Goal: Task Accomplishment & Management: Use online tool/utility

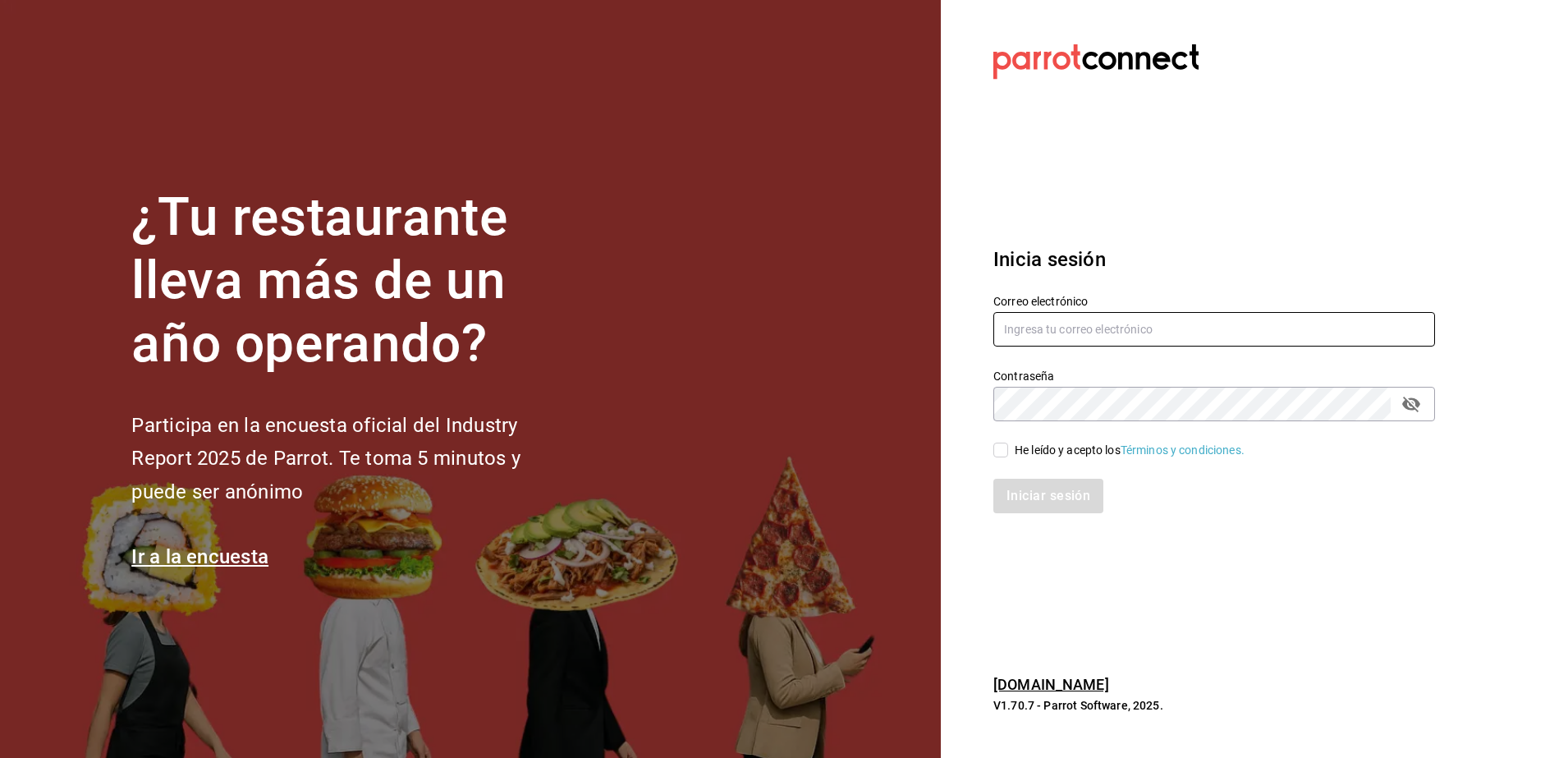
type input "[EMAIL_ADDRESS][DOMAIN_NAME]"
click at [998, 461] on div "Iniciar sesión" at bounding box center [1204, 486] width 462 height 54
click at [1007, 450] on input "He leído y acepto los Términos y condiciones." at bounding box center [1001, 450] width 15 height 15
checkbox input "true"
click at [1060, 482] on button "Iniciar sesión" at bounding box center [1048, 496] width 111 height 34
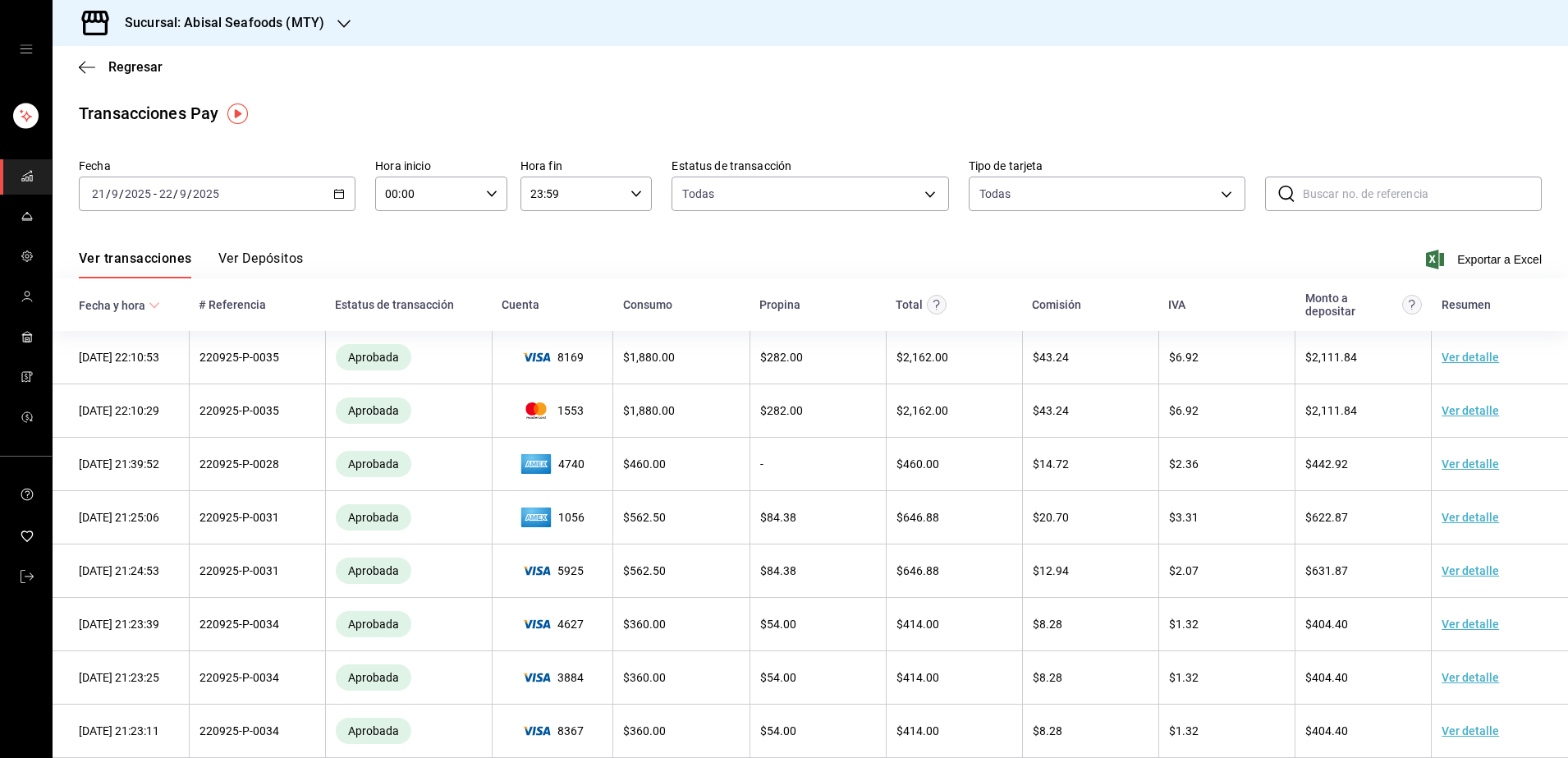
click at [154, 200] on div "[DATE] [DATE] - [DATE] [DATE]" at bounding box center [217, 193] width 277 height 34
click at [103, 248] on span "Hoy" at bounding box center [156, 244] width 128 height 17
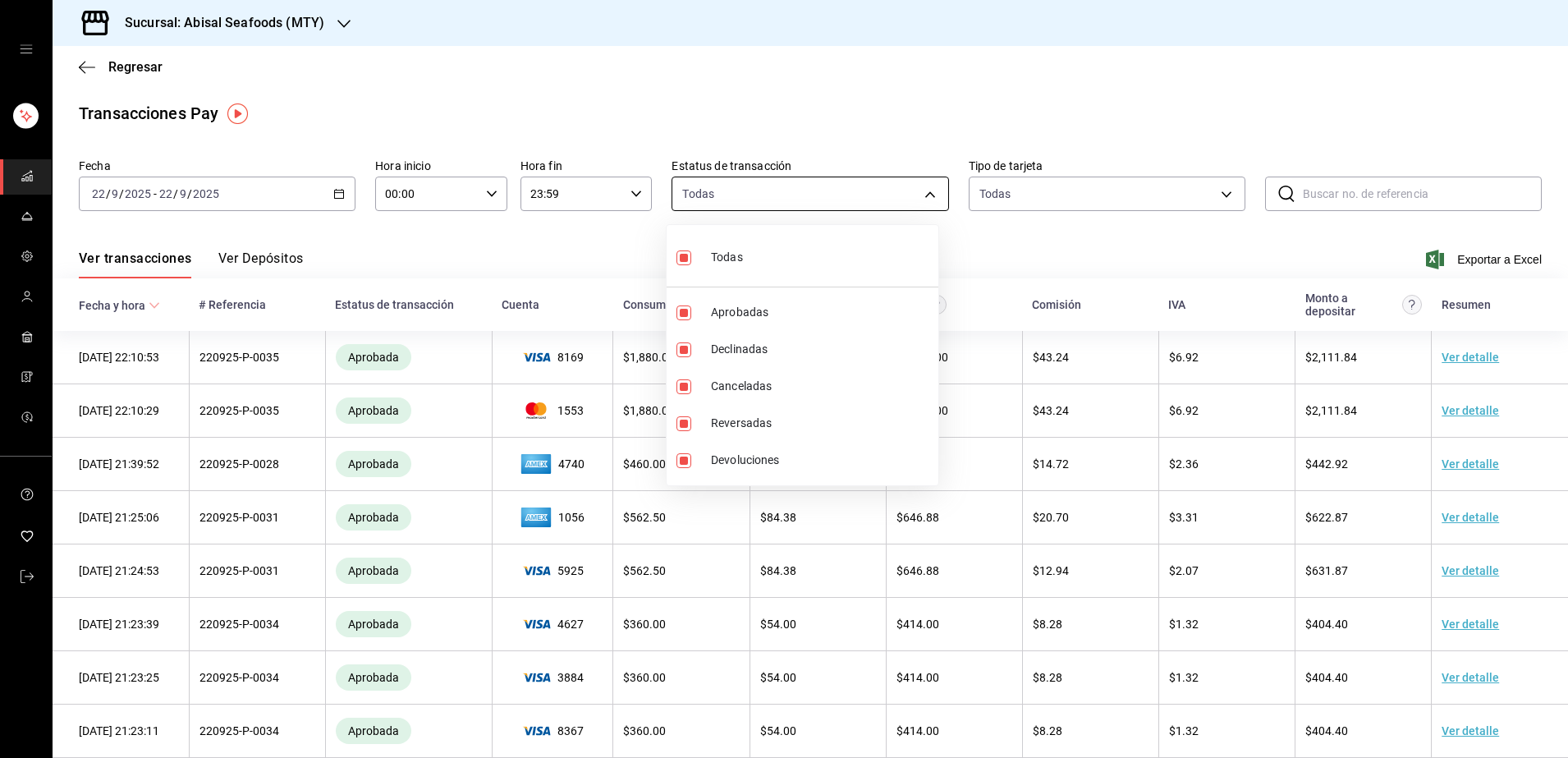
click at [921, 193] on body "Sucursal: Abisal Seafoods (MTY) Regresar Transacciones Pay Fecha 2025-09-22 22 …" at bounding box center [784, 379] width 1568 height 758
click at [683, 250] on input "checkbox" at bounding box center [684, 258] width 15 height 15
checkbox input "false"
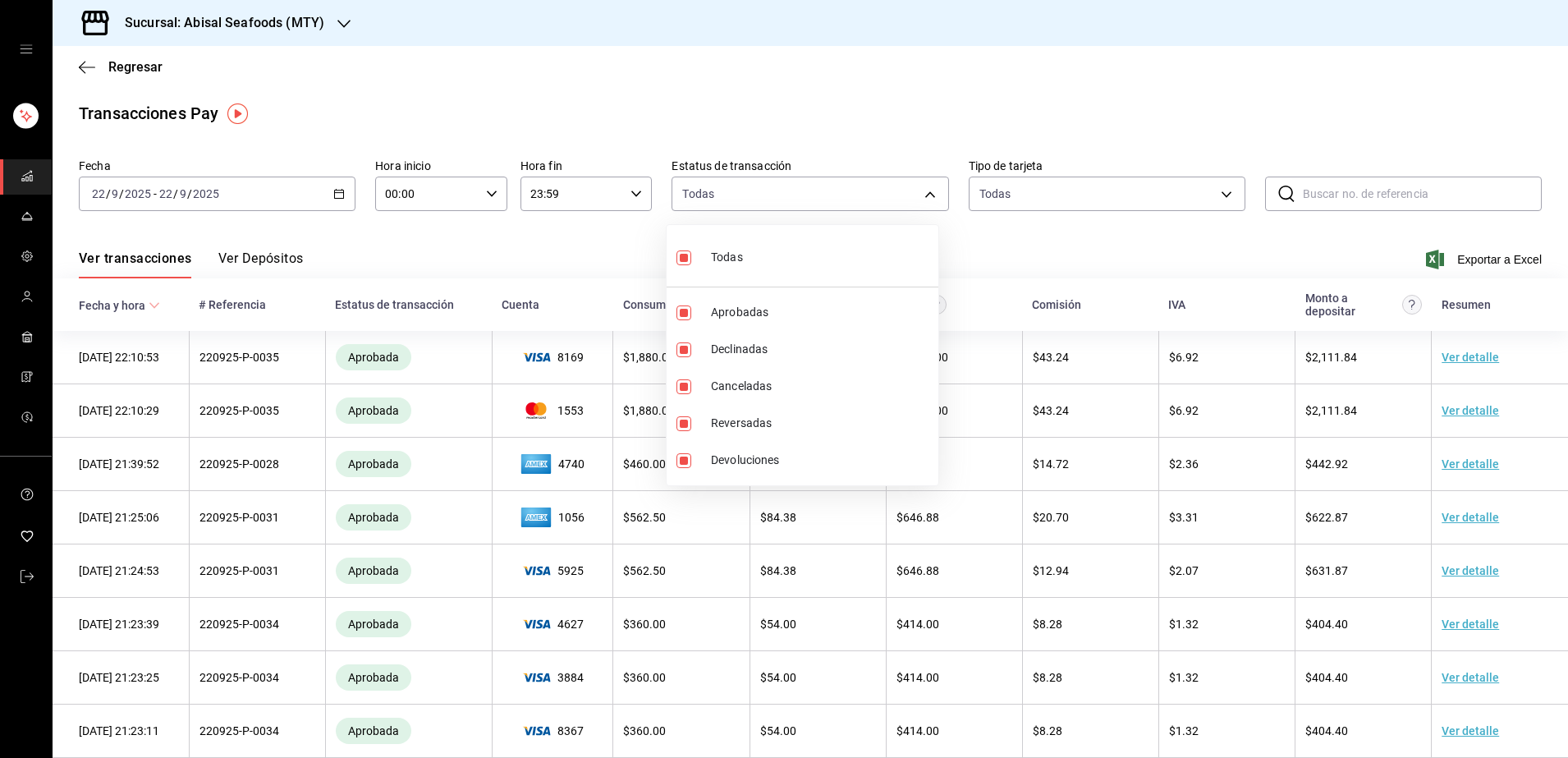
checkbox input "false"
click at [681, 309] on input "checkbox" at bounding box center [684, 313] width 15 height 15
checkbox input "true"
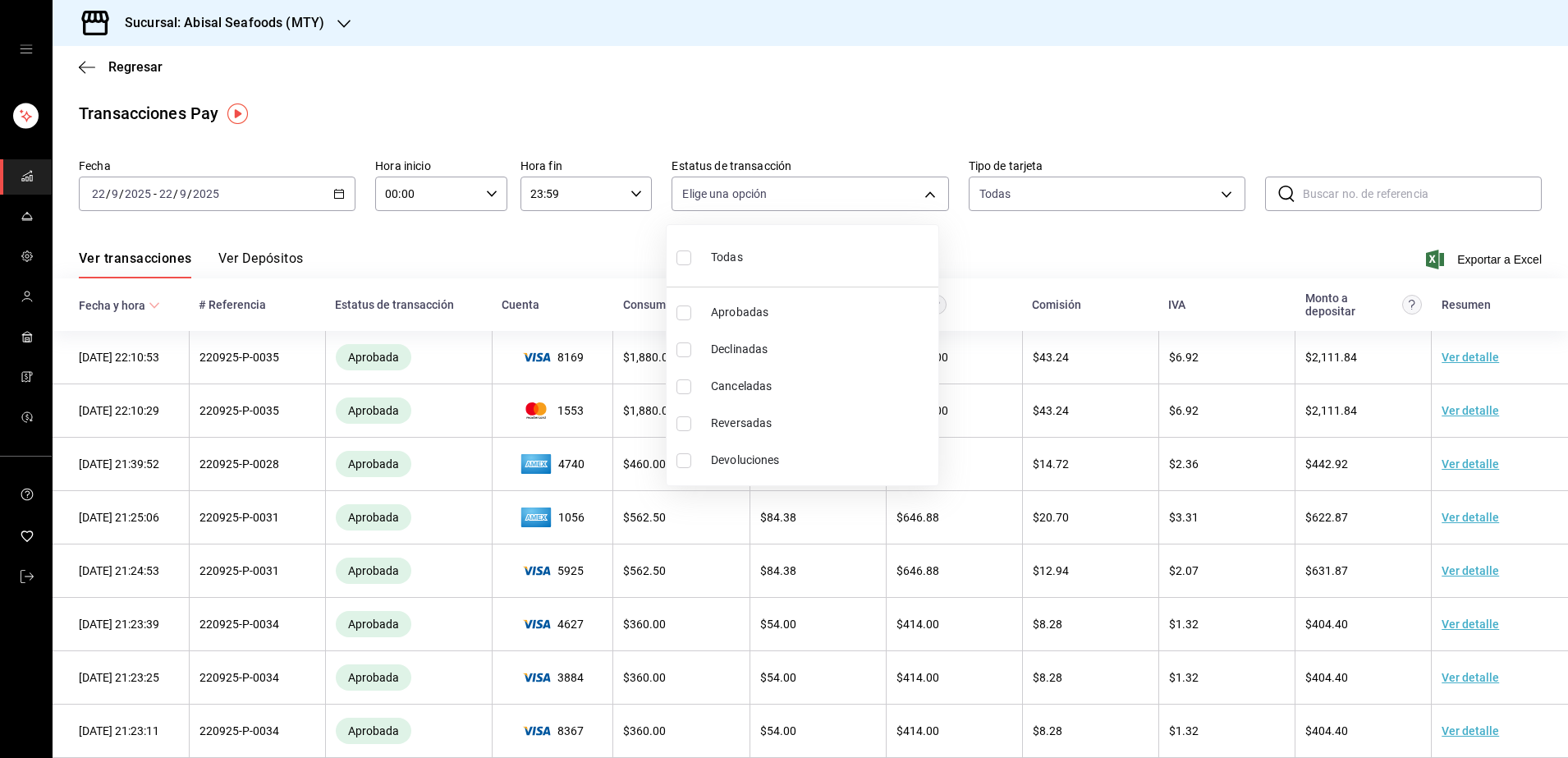
type input "approved"
click at [1086, 192] on div at bounding box center [784, 379] width 1568 height 758
click at [1222, 194] on body "Sucursal: Abisal Seafoods (MTY) Regresar Transacciones Pay Fecha 2025-09-22 22 …" at bounding box center [784, 379] width 1568 height 758
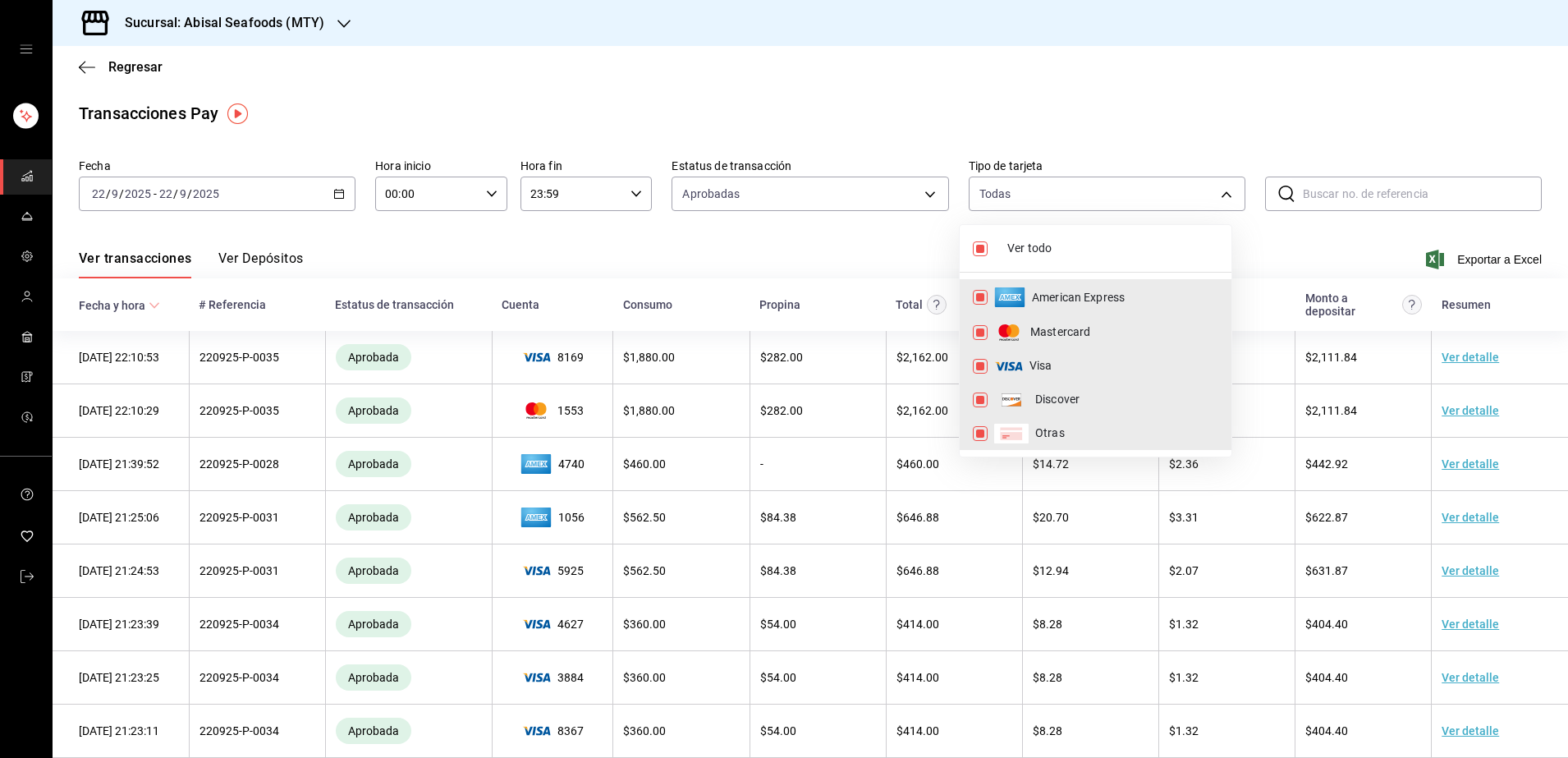
click at [1284, 242] on div at bounding box center [784, 379] width 1568 height 758
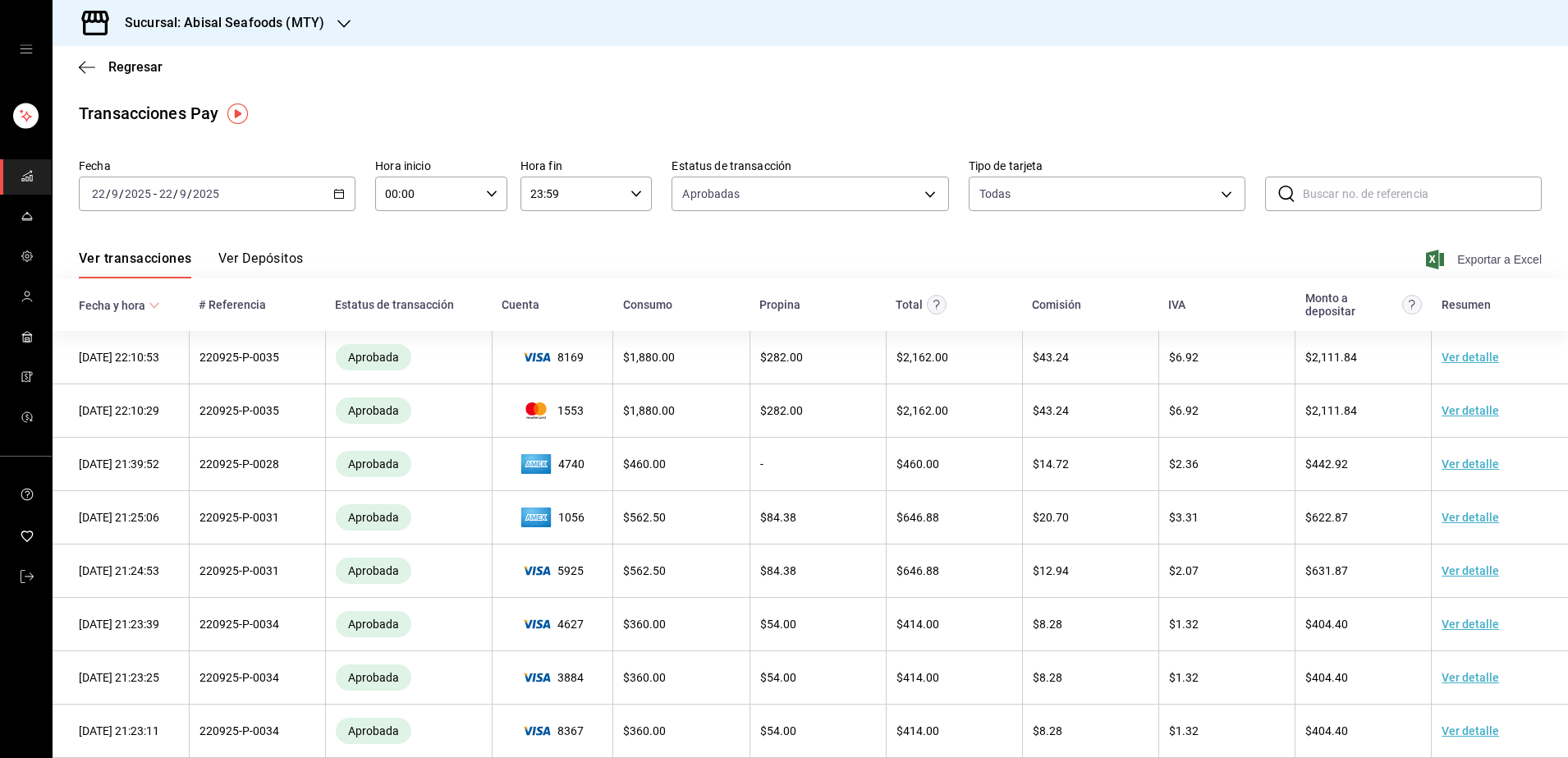
click at [1458, 261] on span "Exportar a Excel" at bounding box center [1485, 259] width 112 height 20
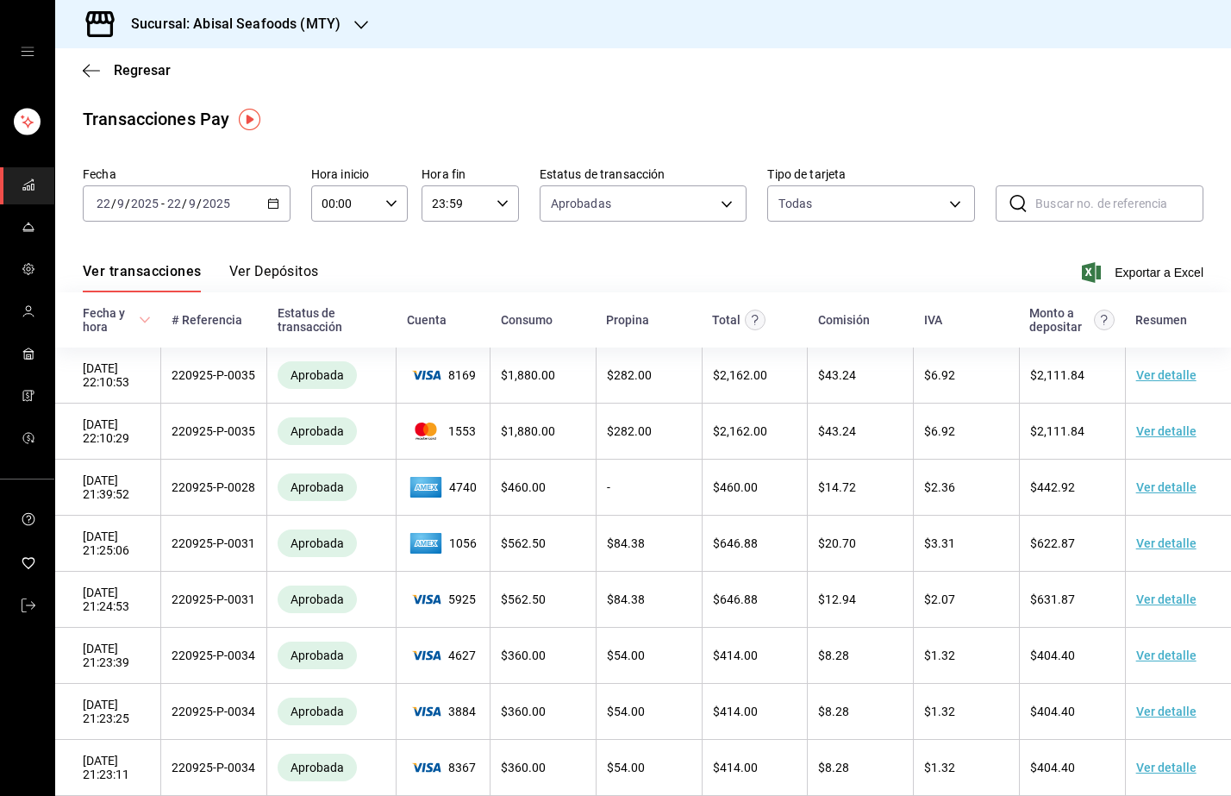
click at [206, 212] on div "2025-09-22 22 / 9 / 2025 - 2025-09-22 22 / 9 / 2025" at bounding box center [187, 203] width 208 height 36
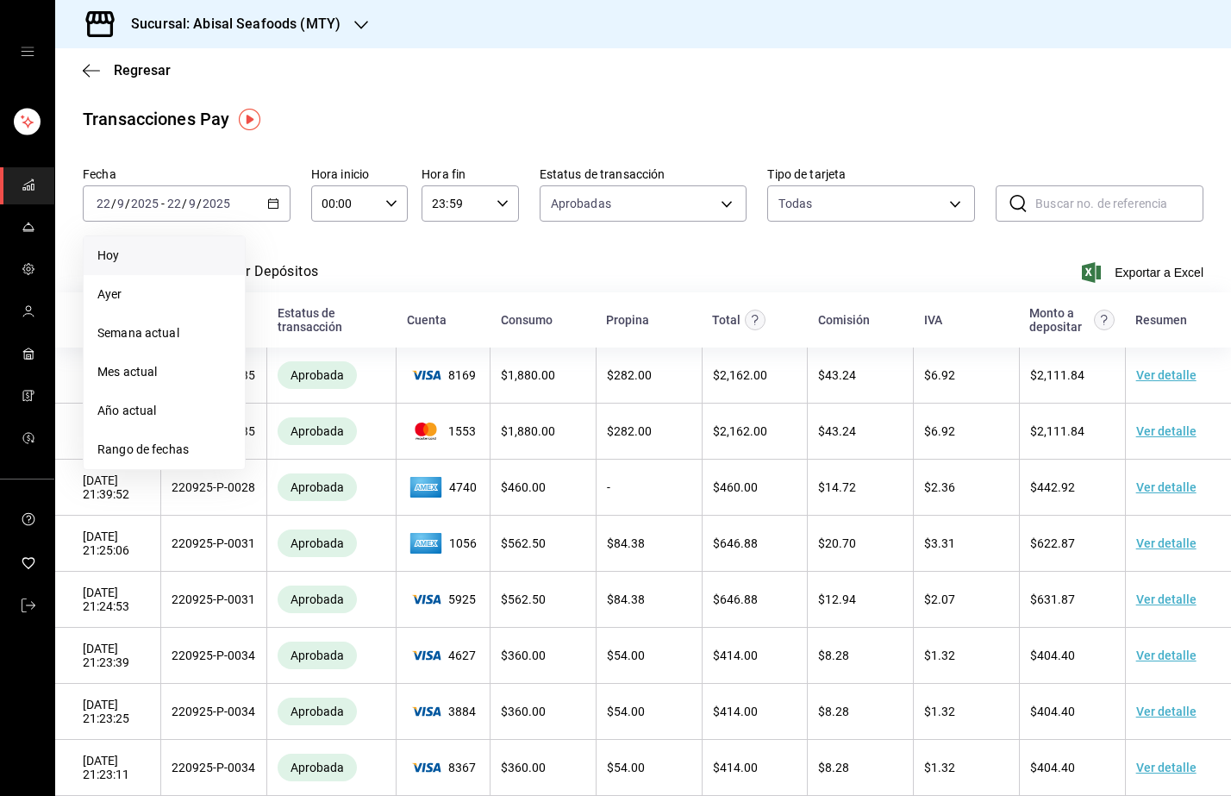
click at [142, 264] on span "Hoy" at bounding box center [164, 256] width 134 height 18
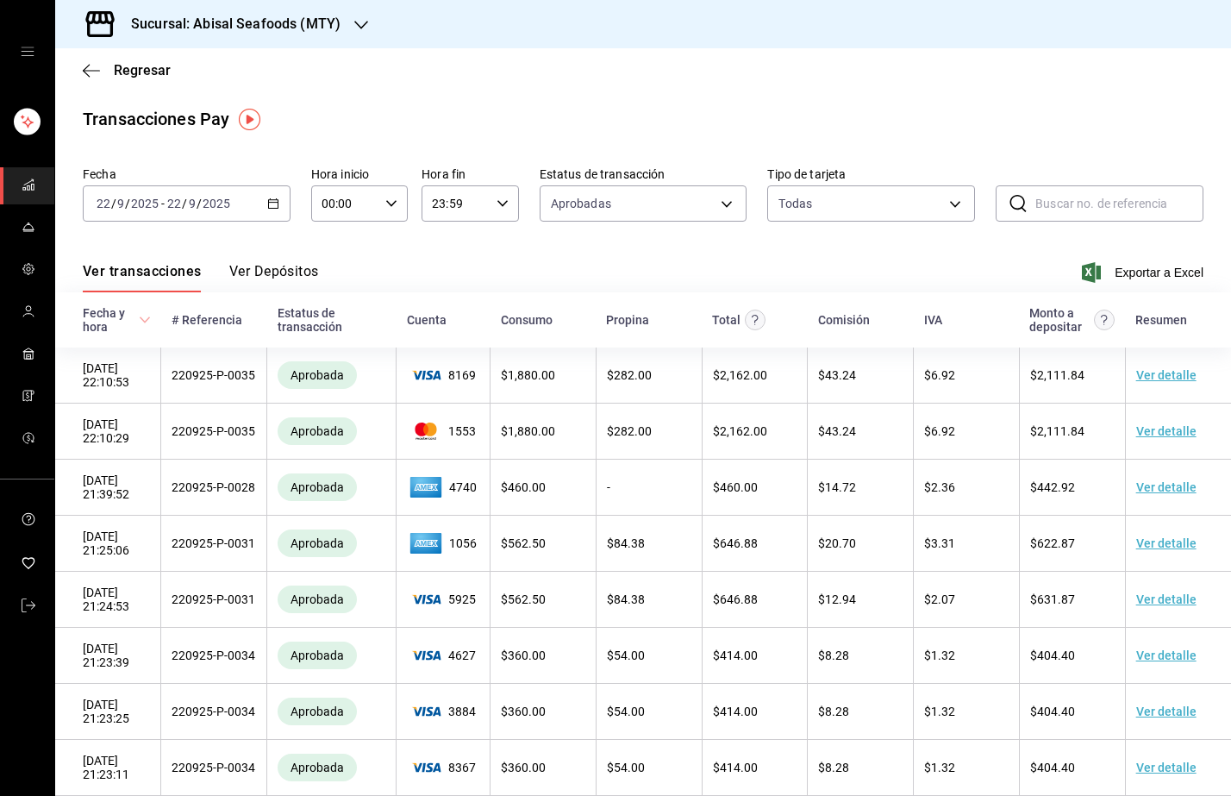
click at [155, 208] on input "2025" at bounding box center [144, 204] width 29 height 14
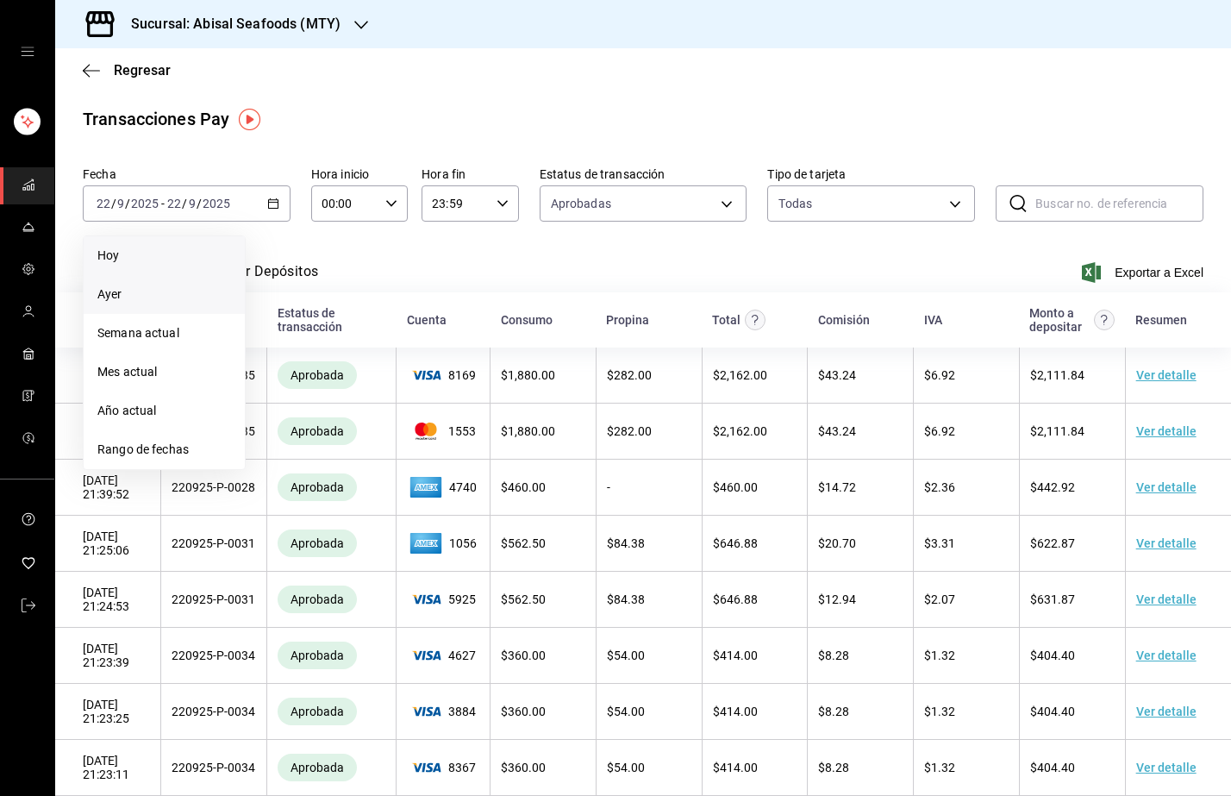
click at [125, 302] on span "Ayer" at bounding box center [164, 294] width 134 height 18
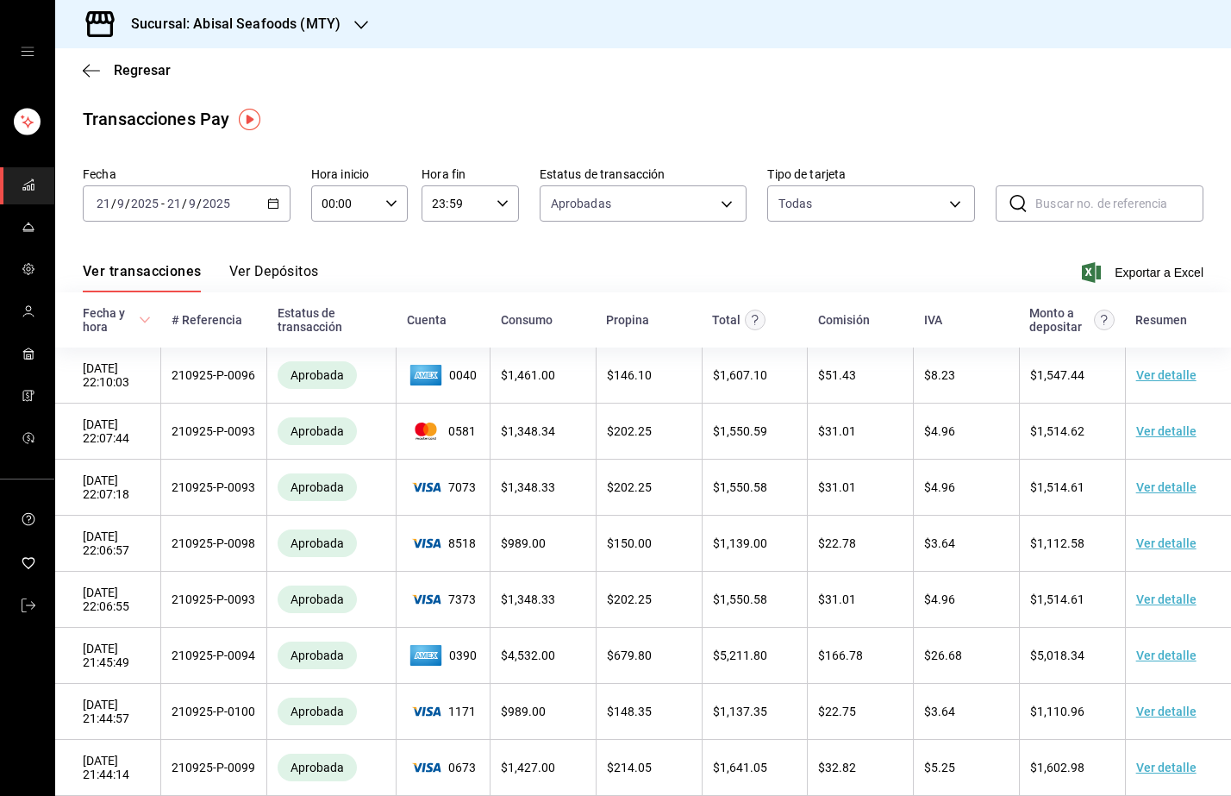
click at [145, 199] on input "2025" at bounding box center [144, 204] width 29 height 14
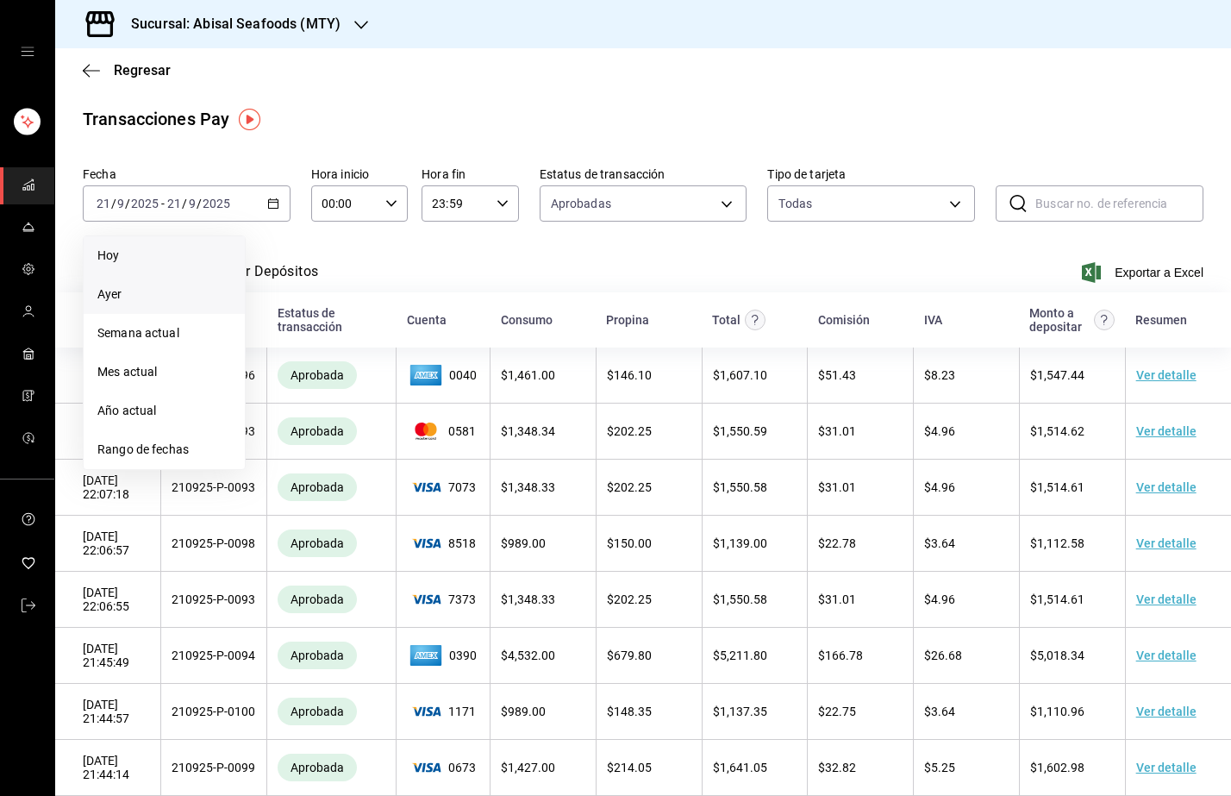
click at [139, 263] on span "Hoy" at bounding box center [164, 256] width 134 height 18
